Goal: Information Seeking & Learning: Learn about a topic

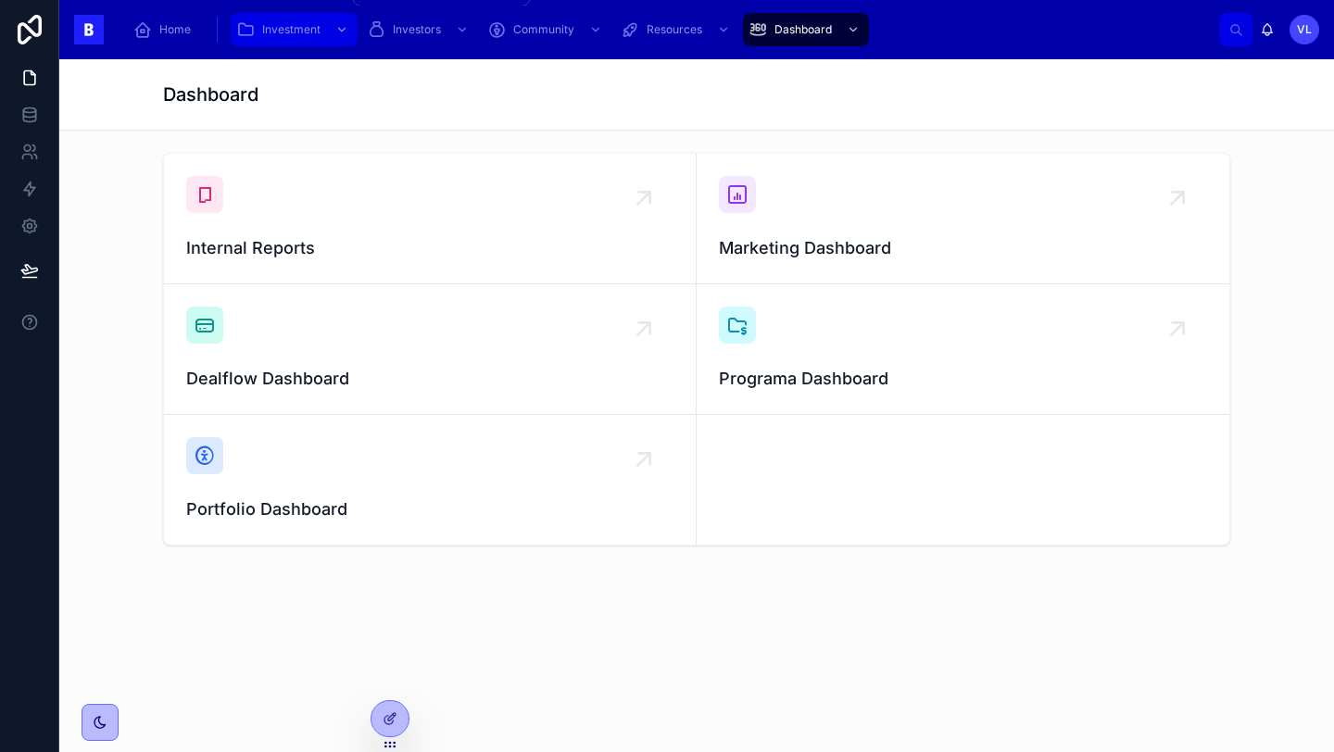
click at [291, 22] on span "Investment" at bounding box center [291, 29] width 58 height 15
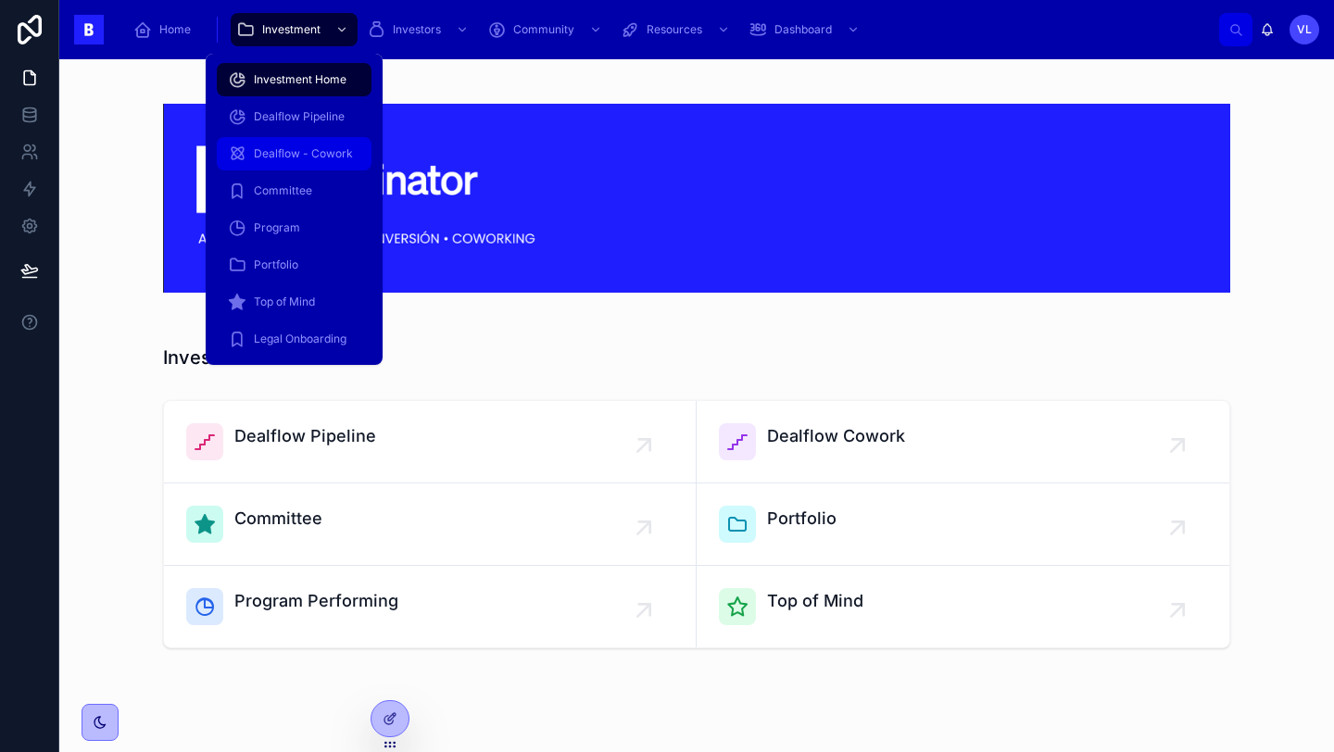
click at [322, 142] on div "Dealflow - Cowork" at bounding box center [294, 154] width 133 height 30
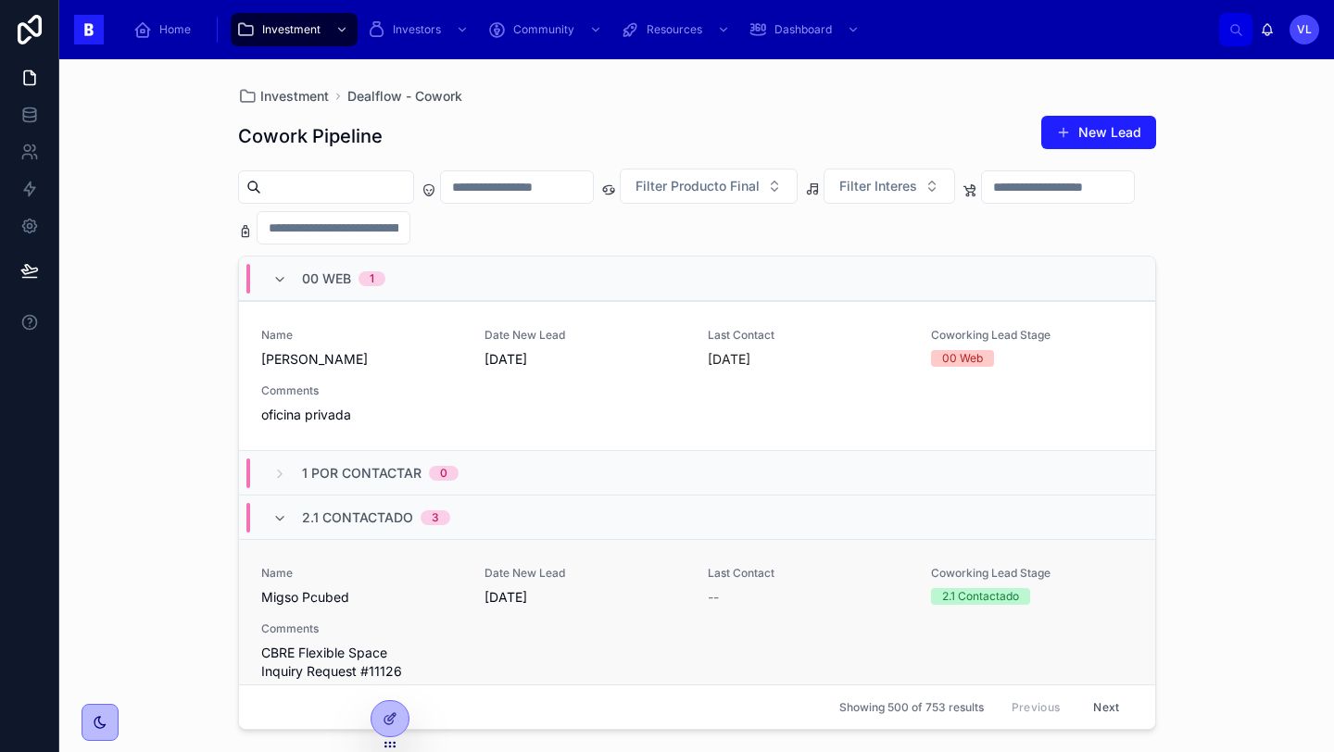
click at [612, 594] on span "[DATE]" at bounding box center [585, 597] width 201 height 19
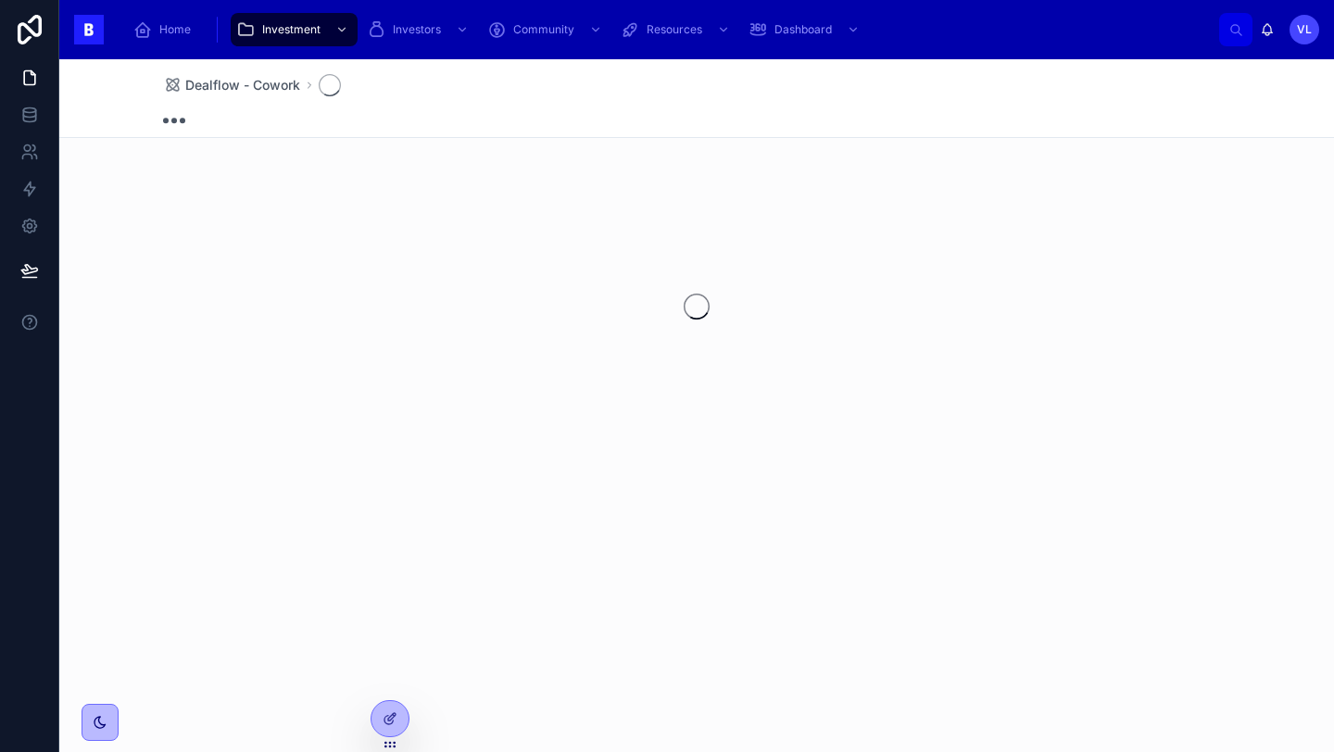
click at [612, 594] on div "Dealflow - Cowork" at bounding box center [696, 405] width 1275 height 693
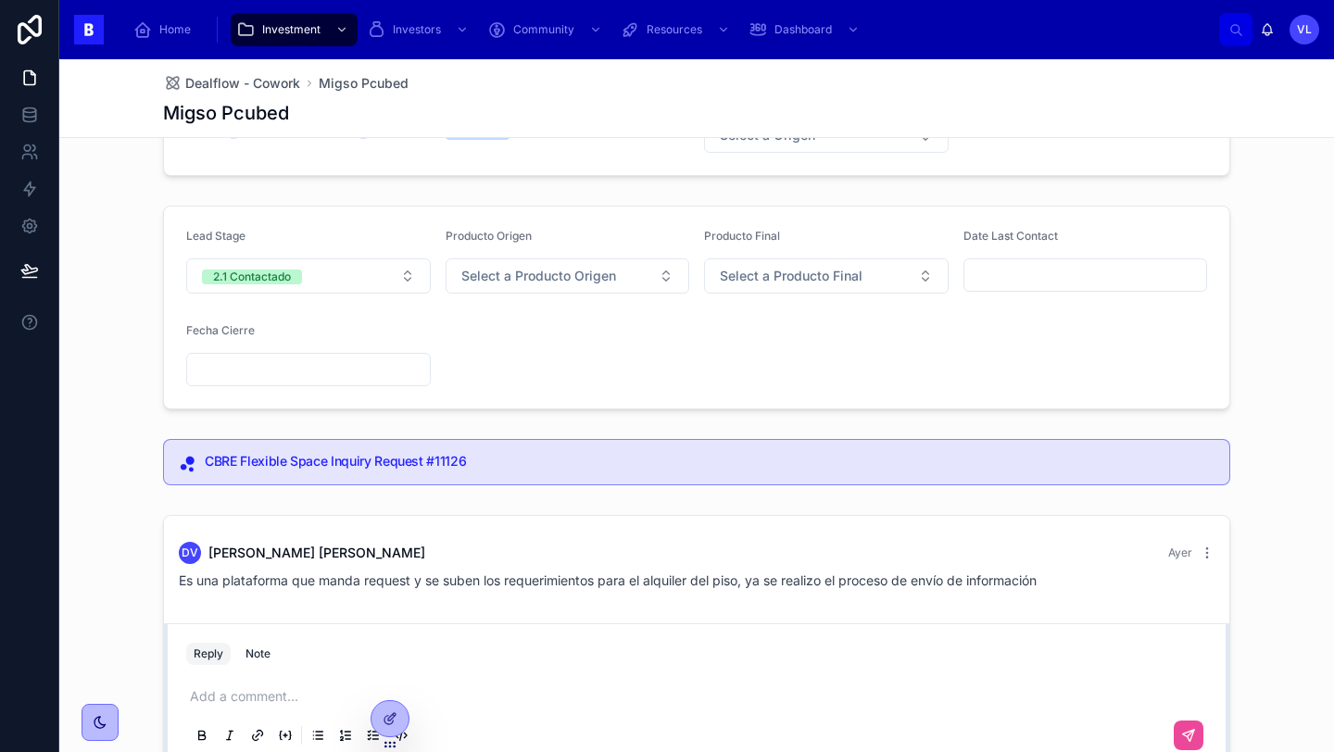
scroll to position [191, 0]
